Goal: Find specific page/section: Find specific page/section

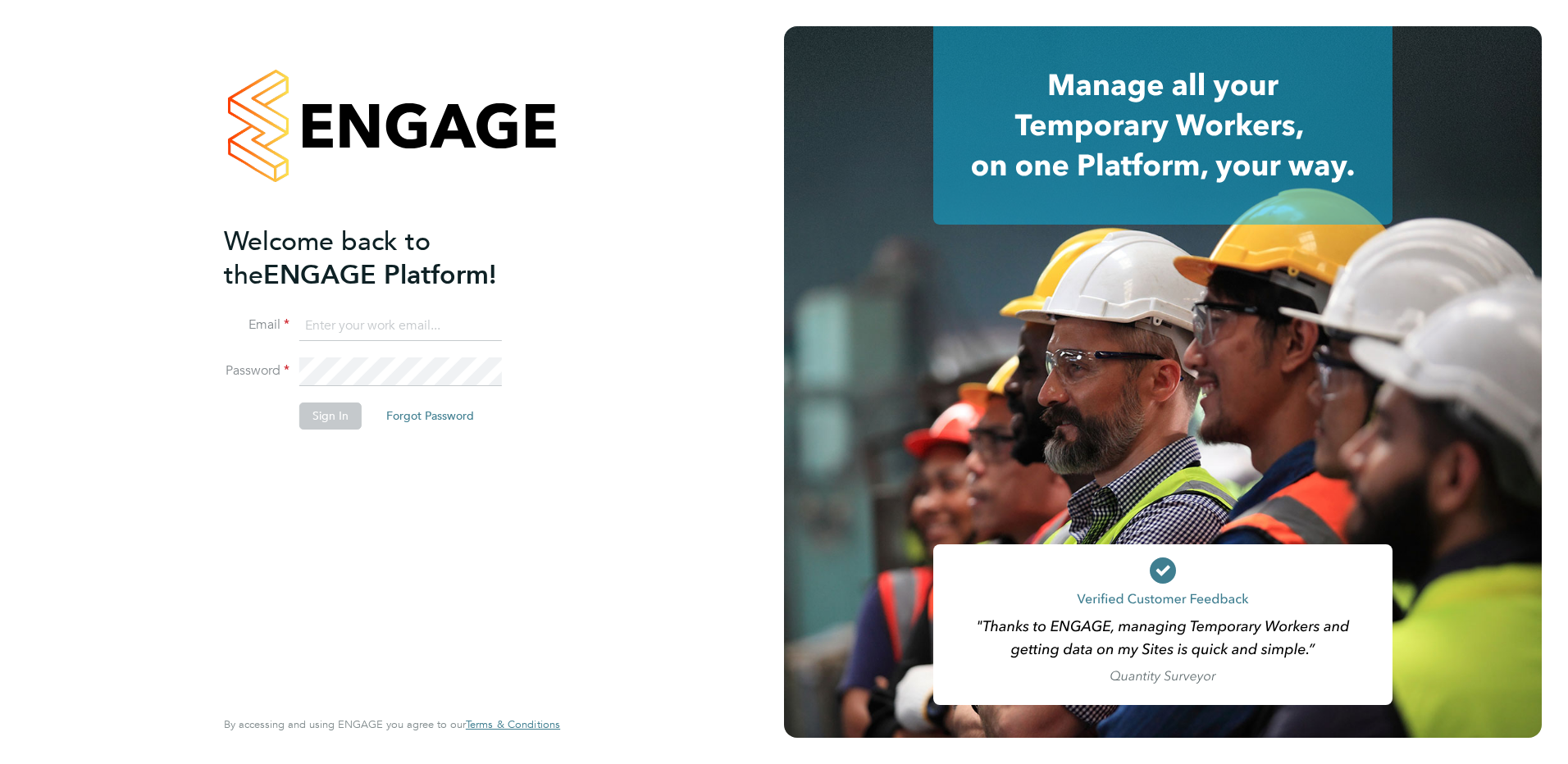
type input "fiona.matthews@ncclondon.ac.uk"
click at [332, 414] on button "Sign In" at bounding box center [330, 415] width 62 height 26
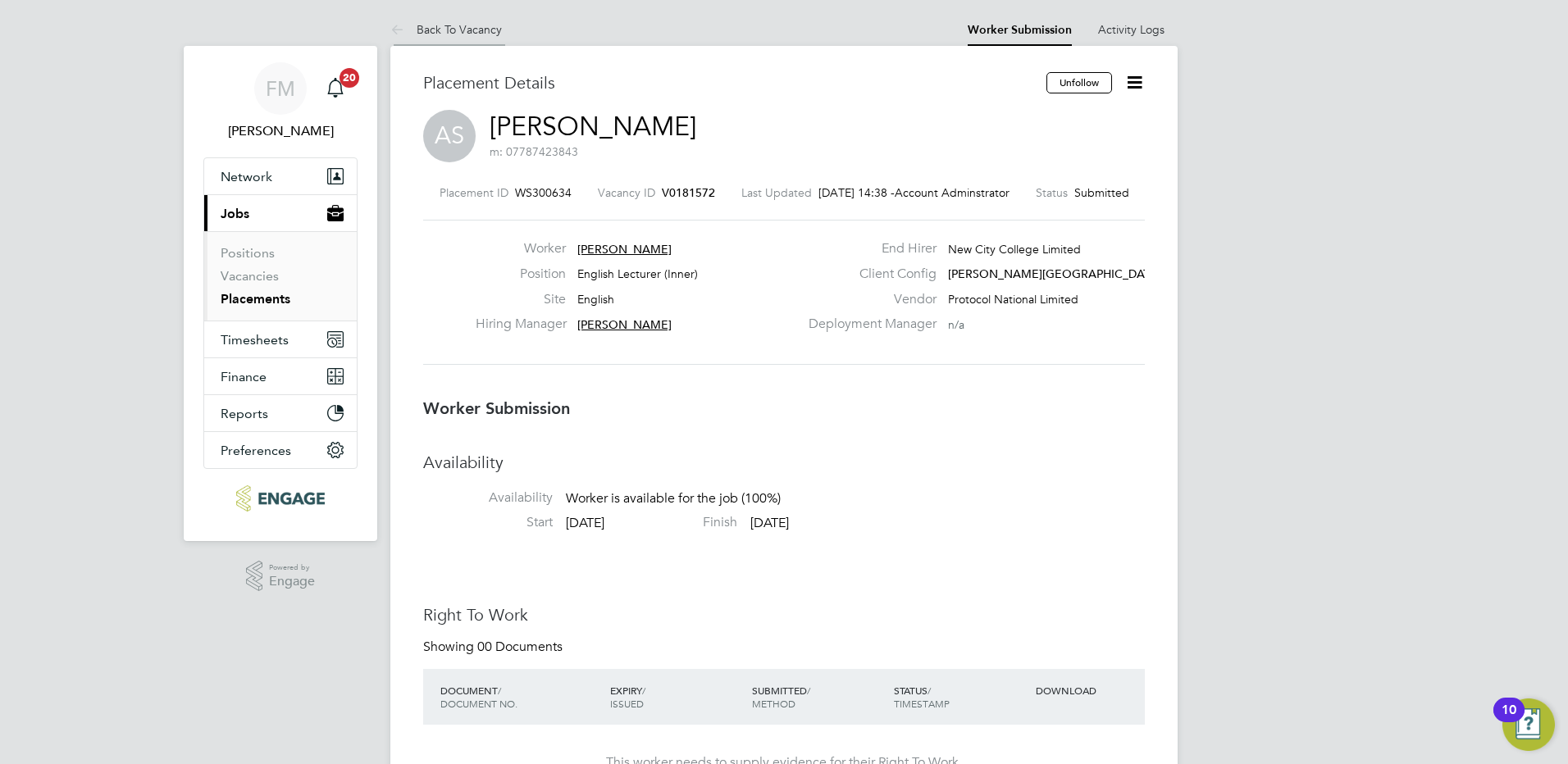
click at [498, 36] on link "Back To Vacancy" at bounding box center [446, 29] width 111 height 14
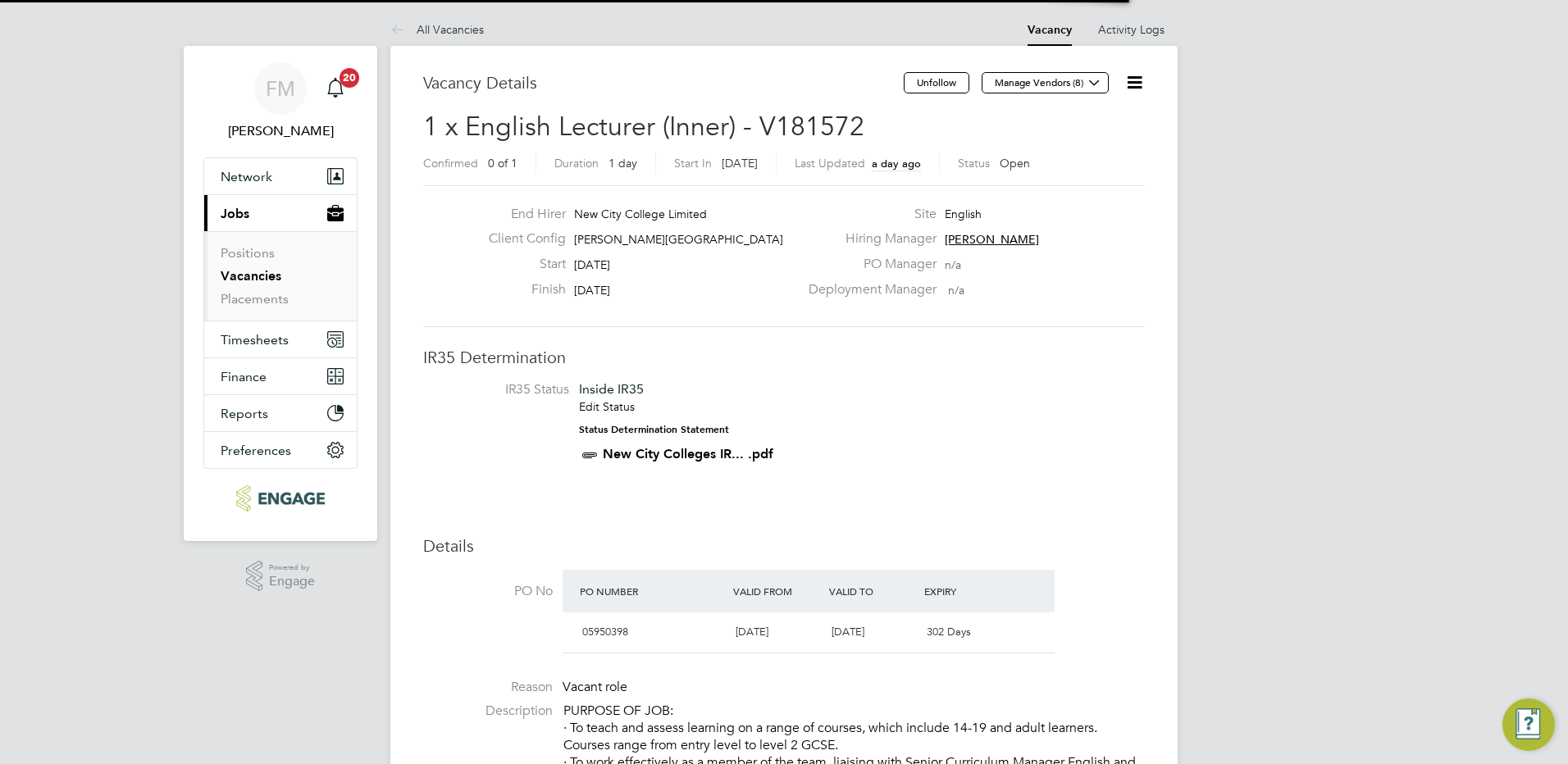
scroll to position [26, 324]
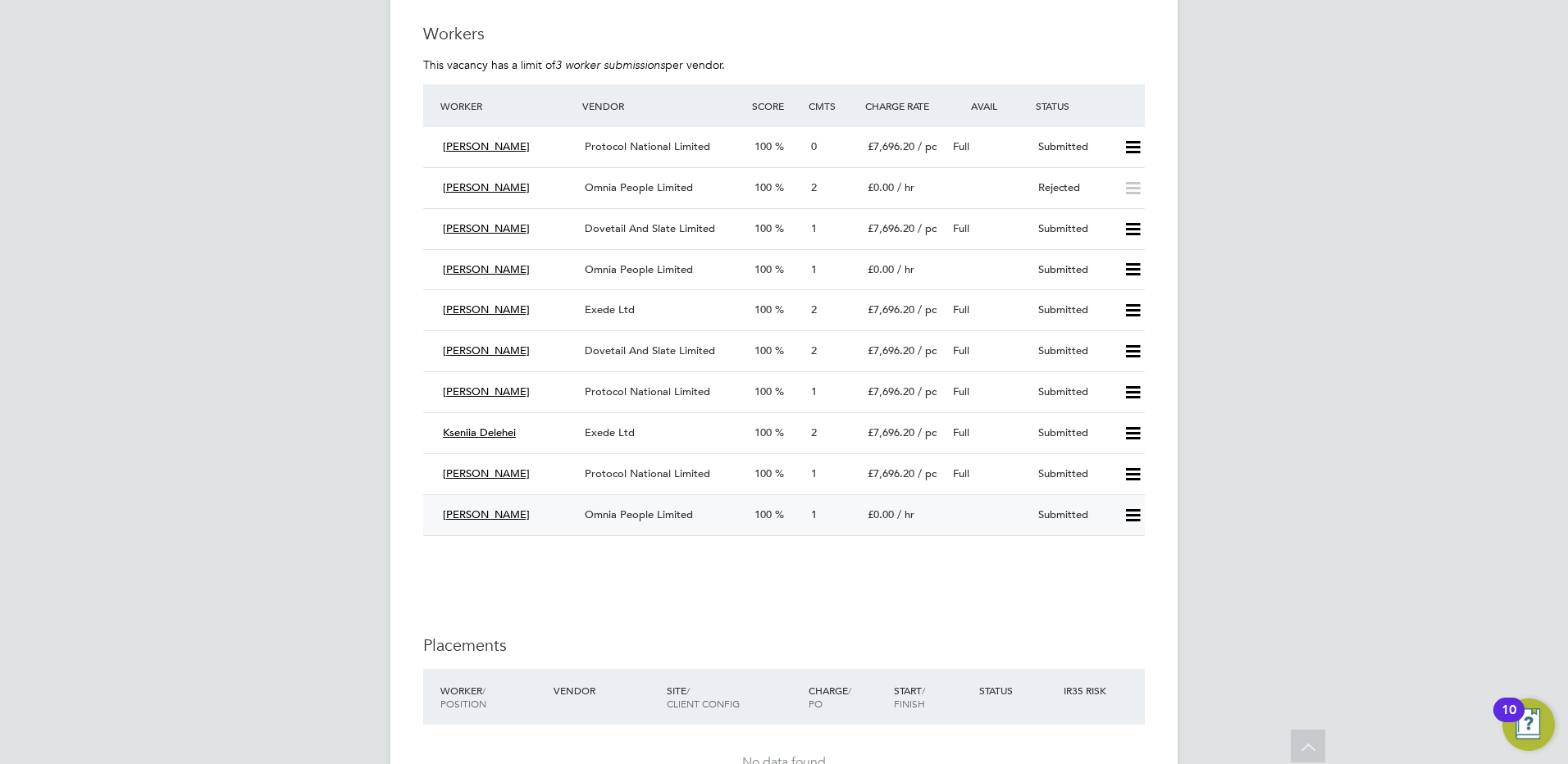
click at [670, 515] on span "Omnia People Limited" at bounding box center [638, 514] width 108 height 14
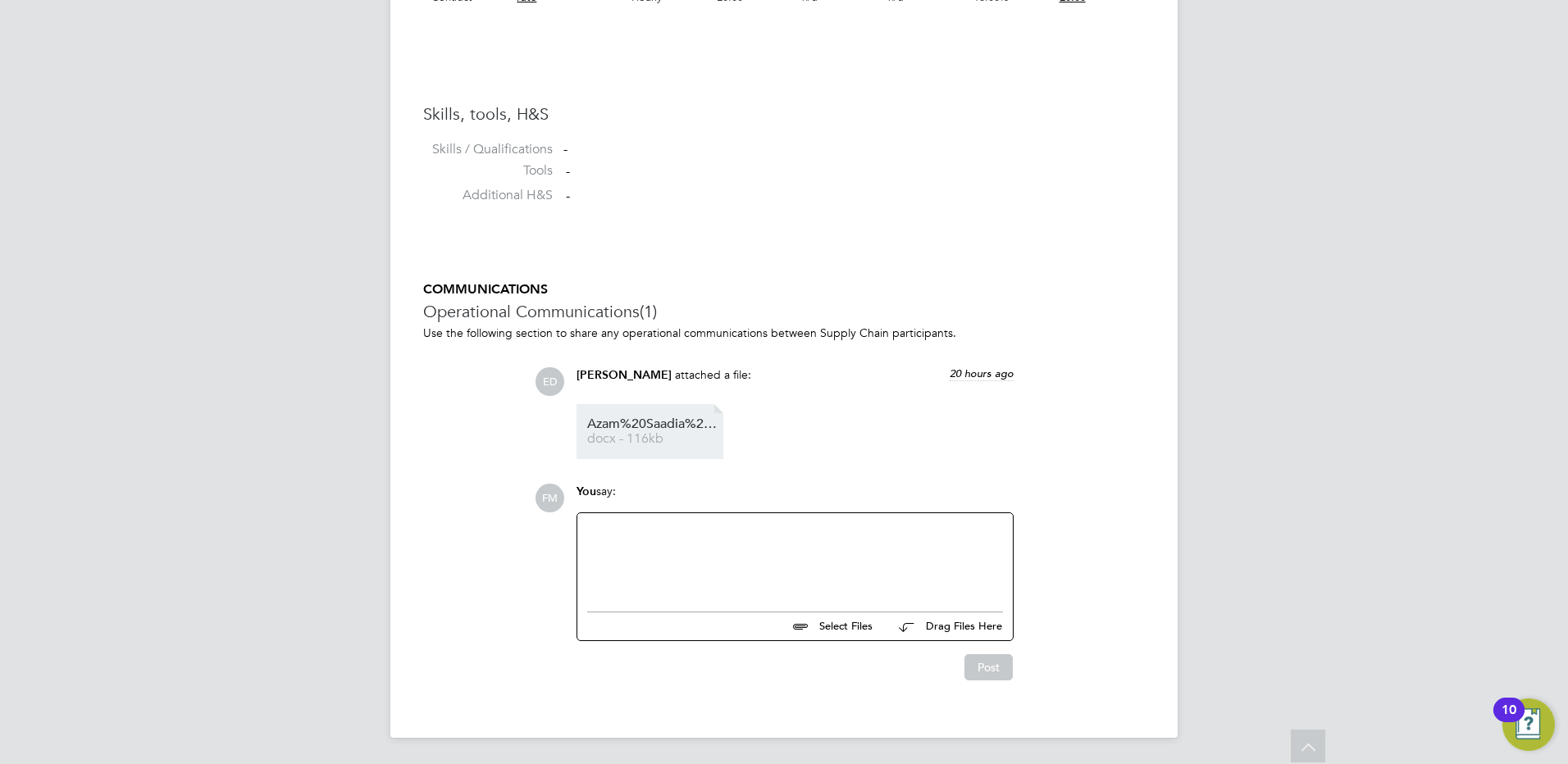
click at [712, 437] on span "docx - 116kb" at bounding box center [652, 439] width 131 height 12
